Goal: Find specific page/section: Find specific page/section

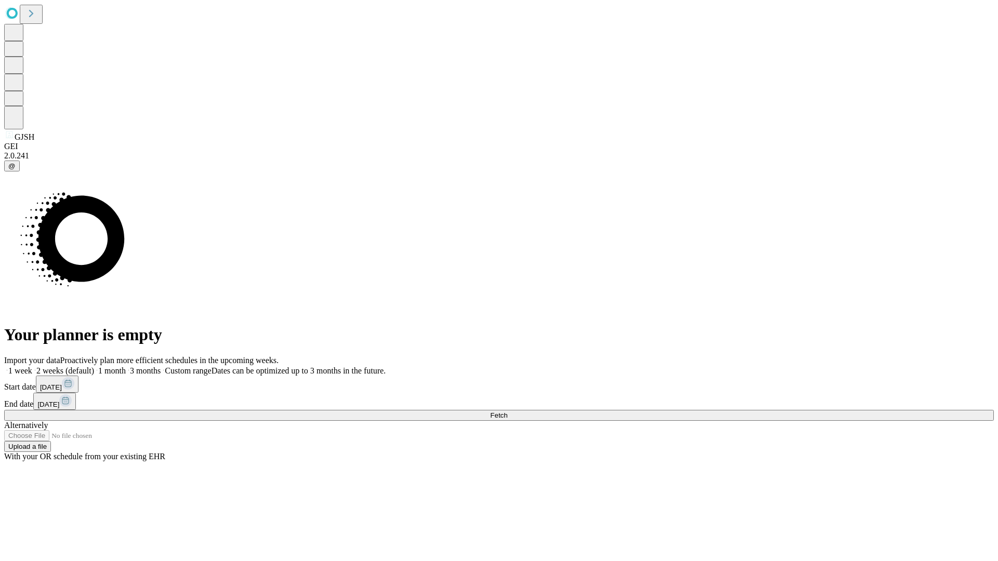
click at [507, 412] on span "Fetch" at bounding box center [498, 416] width 17 height 8
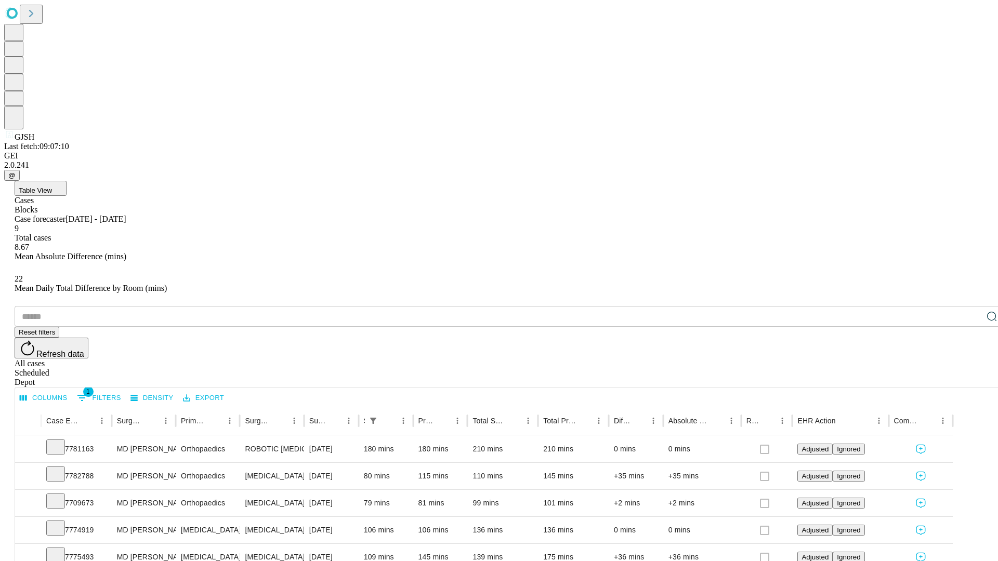
click at [931, 368] on div "Scheduled" at bounding box center [510, 372] width 990 height 9
